Goal: Task Accomplishment & Management: Use online tool/utility

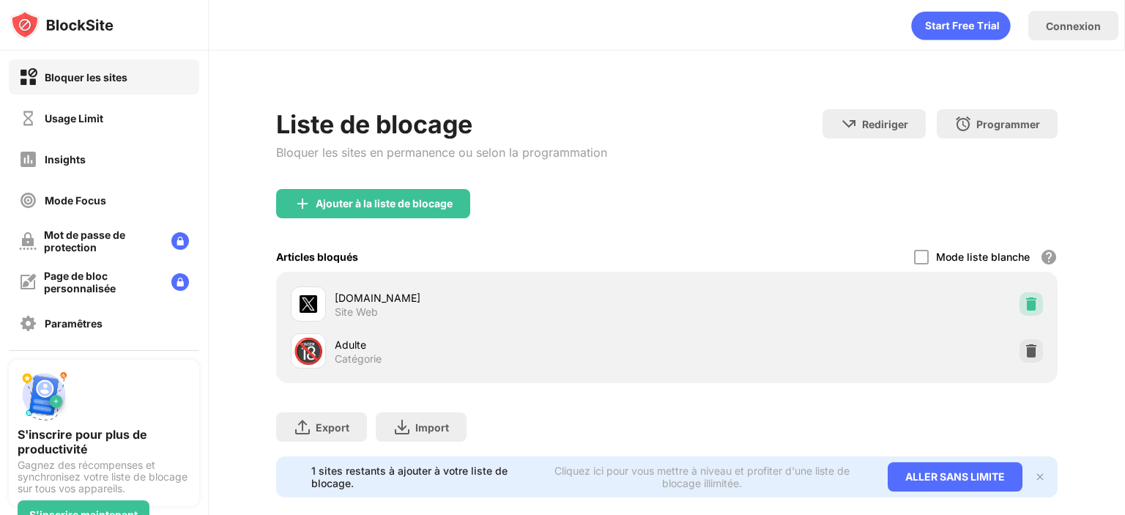
click at [1024, 305] on img at bounding box center [1031, 304] width 15 height 15
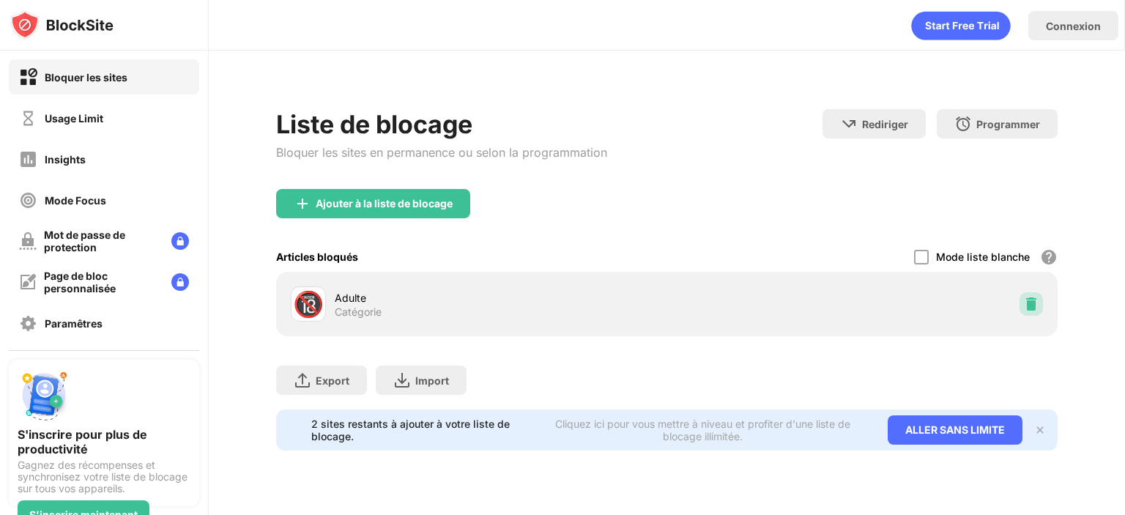
click at [1024, 305] on img at bounding box center [1031, 304] width 15 height 15
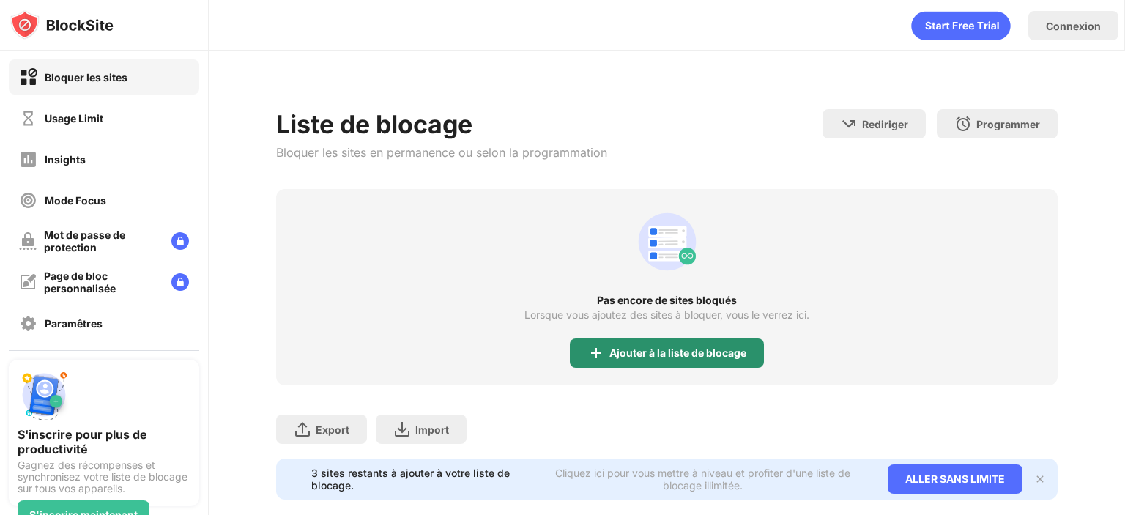
click at [609, 347] on div "Ajouter à la liste de blocage" at bounding box center [677, 353] width 137 height 12
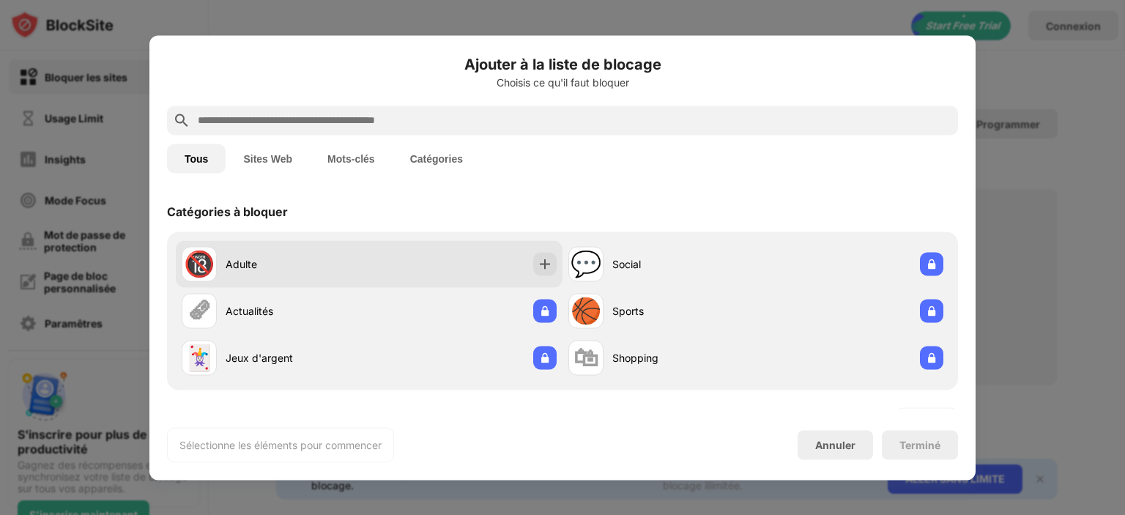
click at [262, 248] on div "🔞 Adulte" at bounding box center [276, 263] width 188 height 35
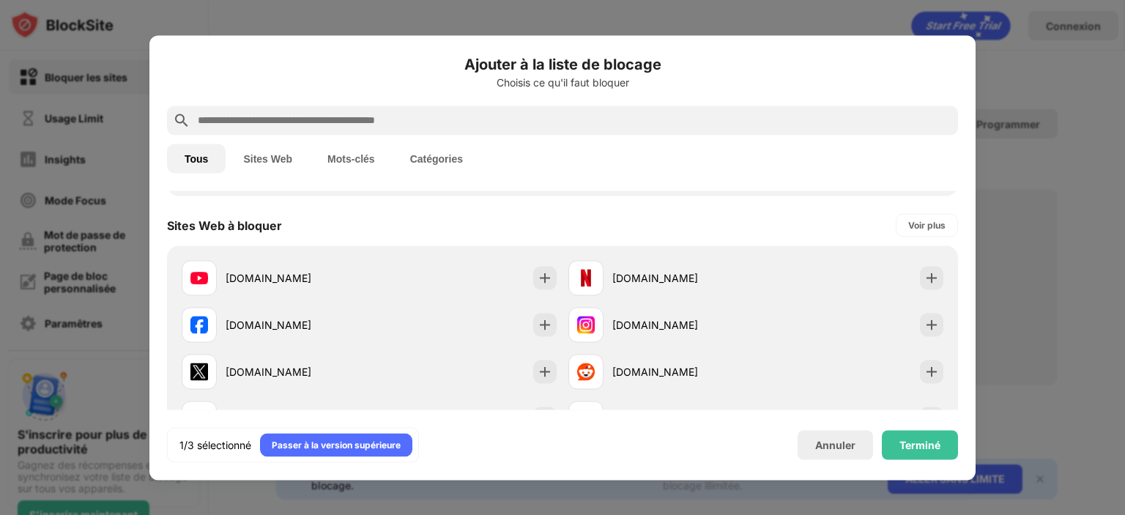
scroll to position [220, 0]
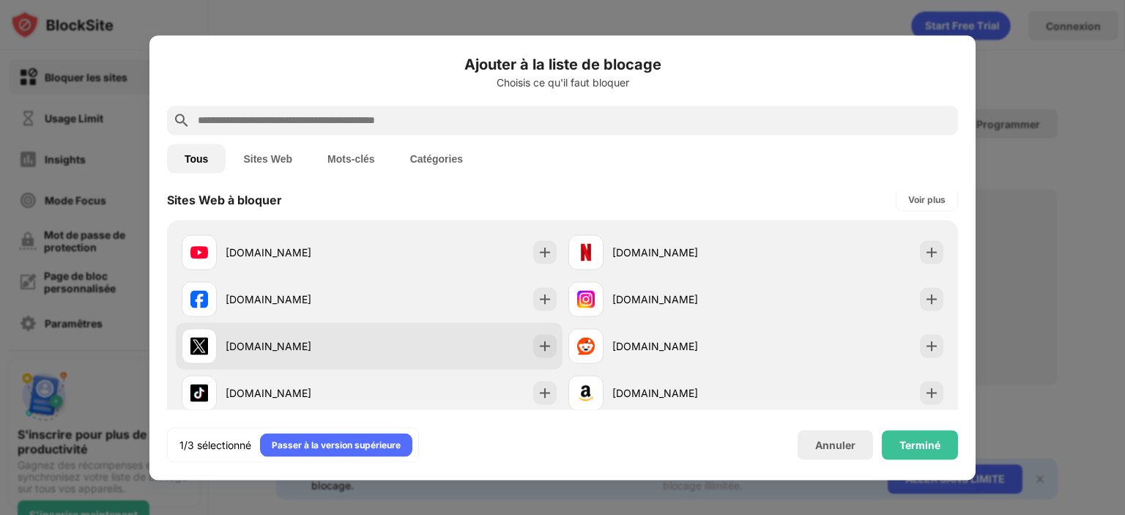
click at [272, 344] on div "[DOMAIN_NAME]" at bounding box center [298, 345] width 144 height 15
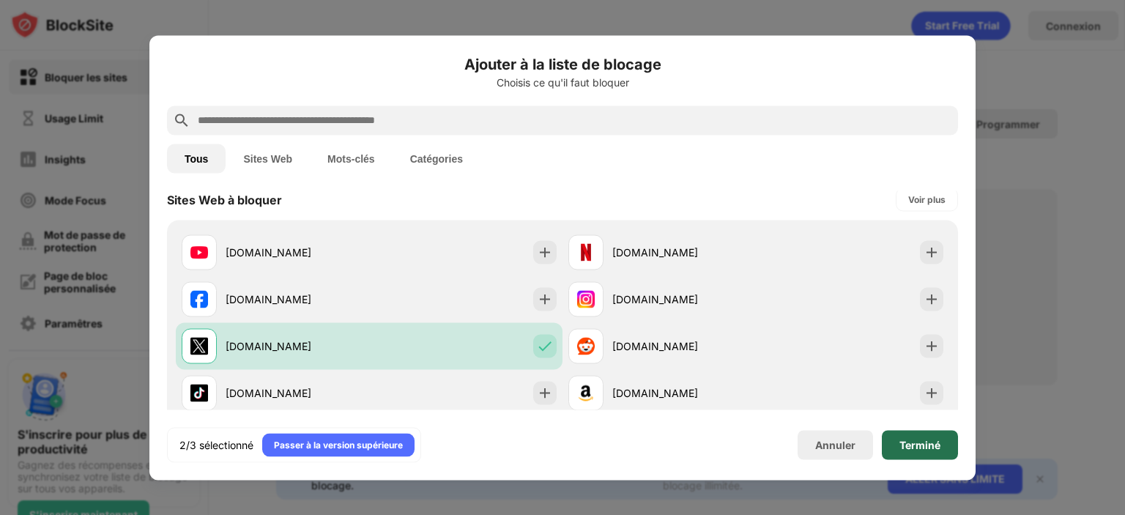
click at [919, 446] on div "Terminé" at bounding box center [919, 445] width 41 height 12
